Goal: Task Accomplishment & Management: Use online tool/utility

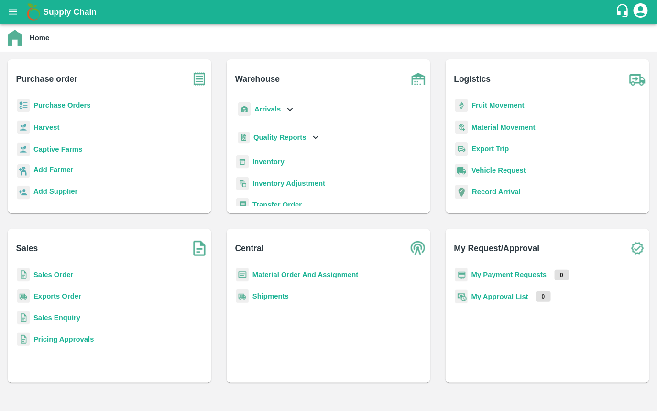
click at [56, 270] on p "Sales Order" at bounding box center [53, 274] width 40 height 11
click at [39, 275] on b "Sales Order" at bounding box center [53, 275] width 40 height 8
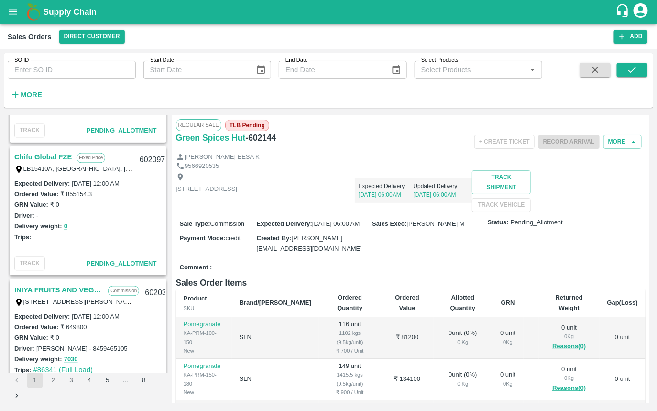
scroll to position [964, 0]
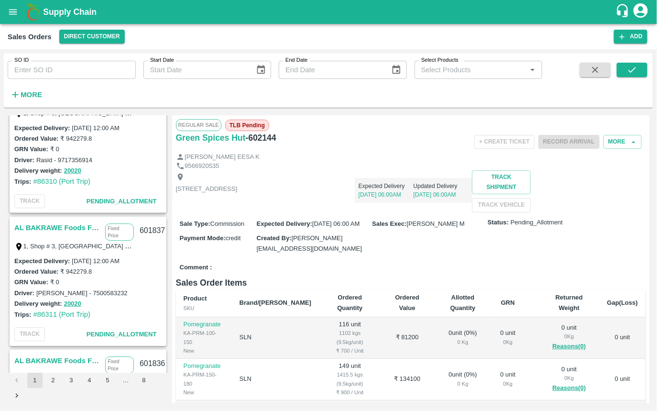
click at [70, 383] on button "3" at bounding box center [71, 380] width 15 height 15
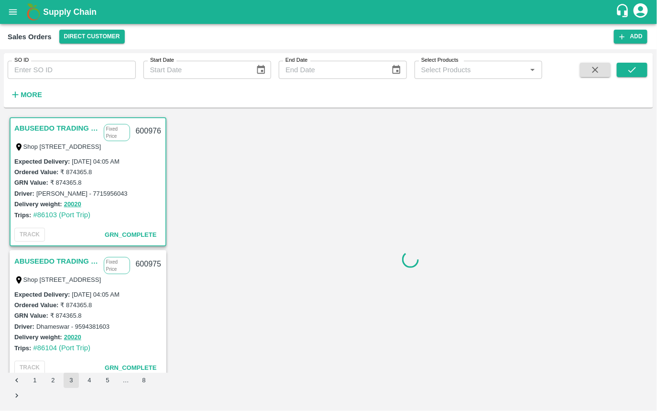
scroll to position [2, 0]
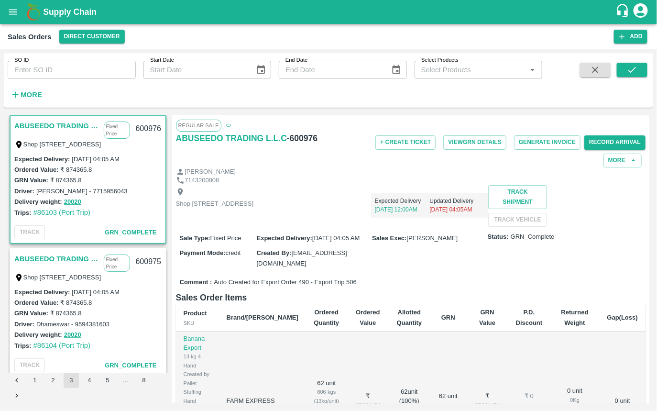
click at [66, 257] on link "ABUSEEDO TRADING L.L.C" at bounding box center [56, 259] width 85 height 12
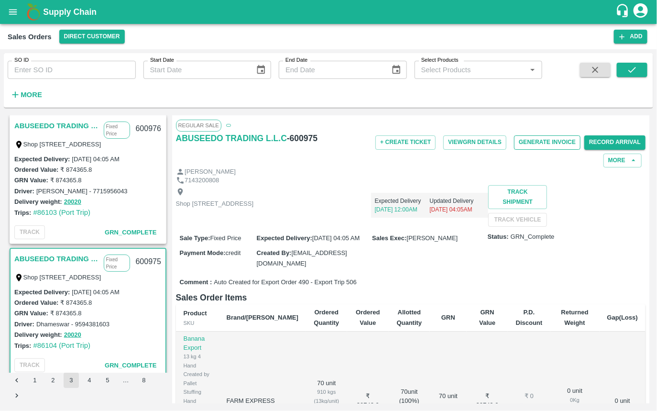
click at [537, 142] on button "Generate Invoice" at bounding box center [547, 142] width 66 height 14
